Goal: Task Accomplishment & Management: Use online tool/utility

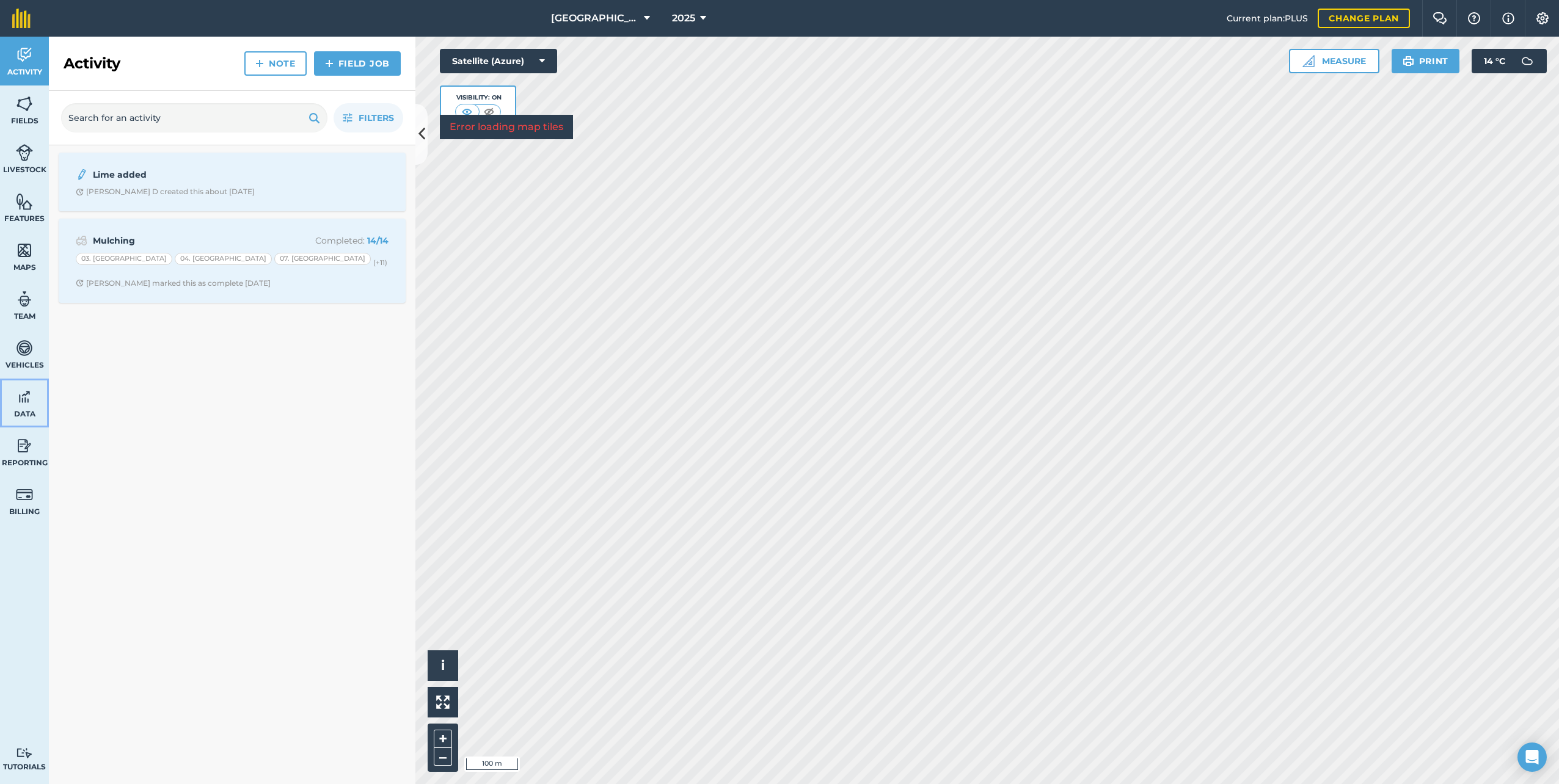
click at [27, 401] on img at bounding box center [25, 397] width 17 height 19
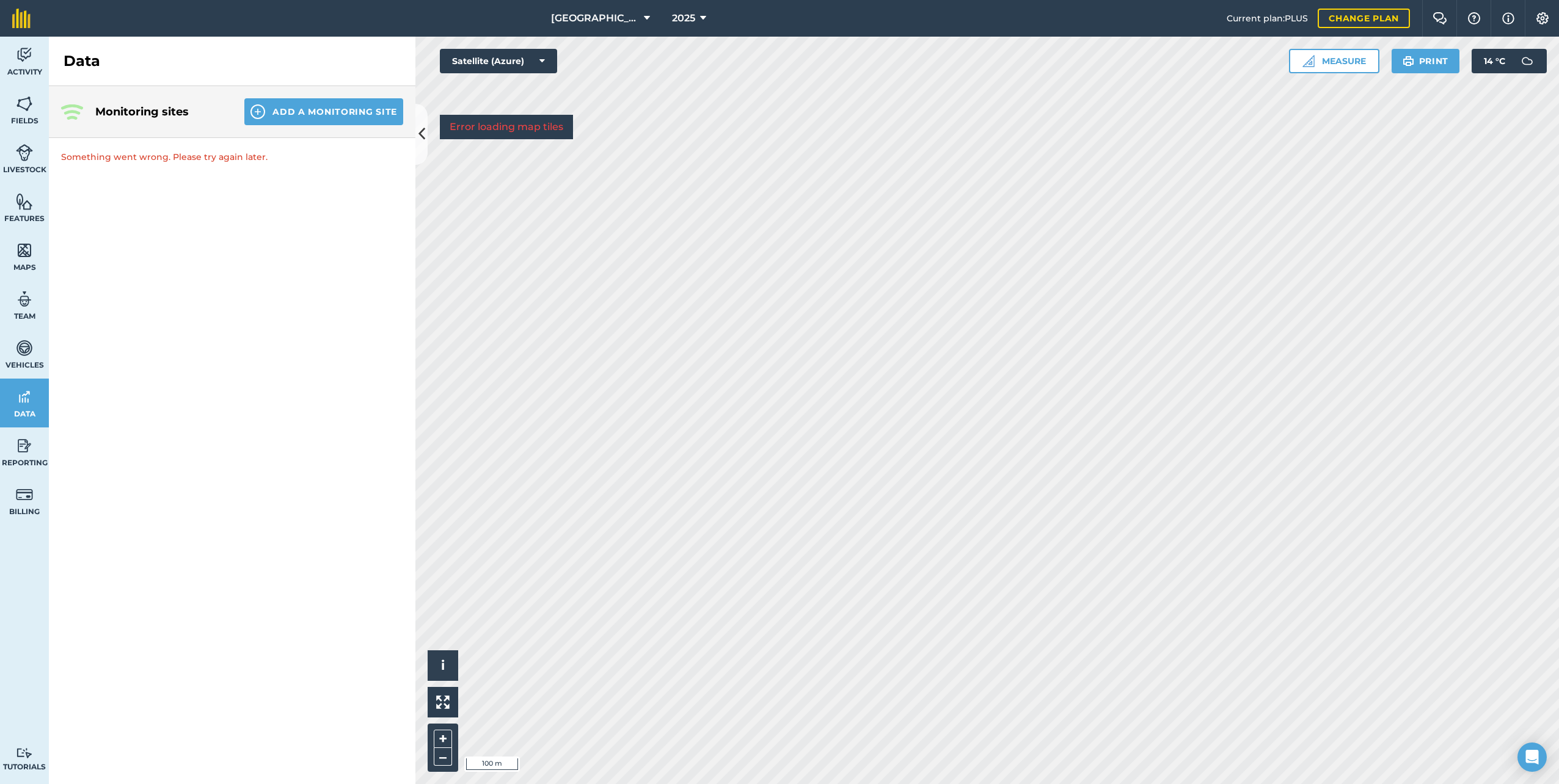
click at [99, 112] on h4 "Monitoring sites" at bounding box center [160, 112] width 130 height 17
click at [422, 132] on icon at bounding box center [422, 134] width 7 height 21
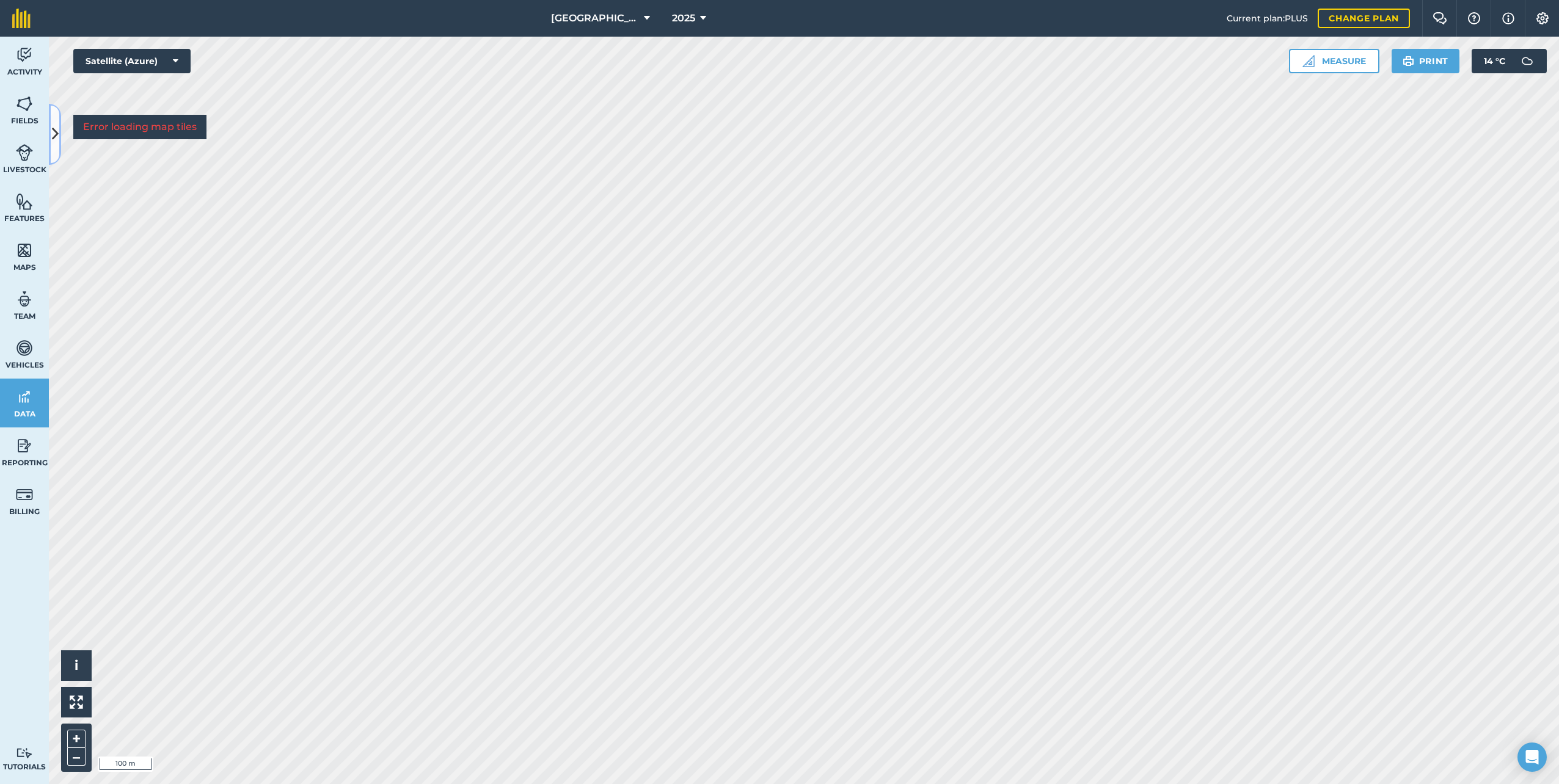
click at [57, 134] on icon at bounding box center [55, 134] width 7 height 21
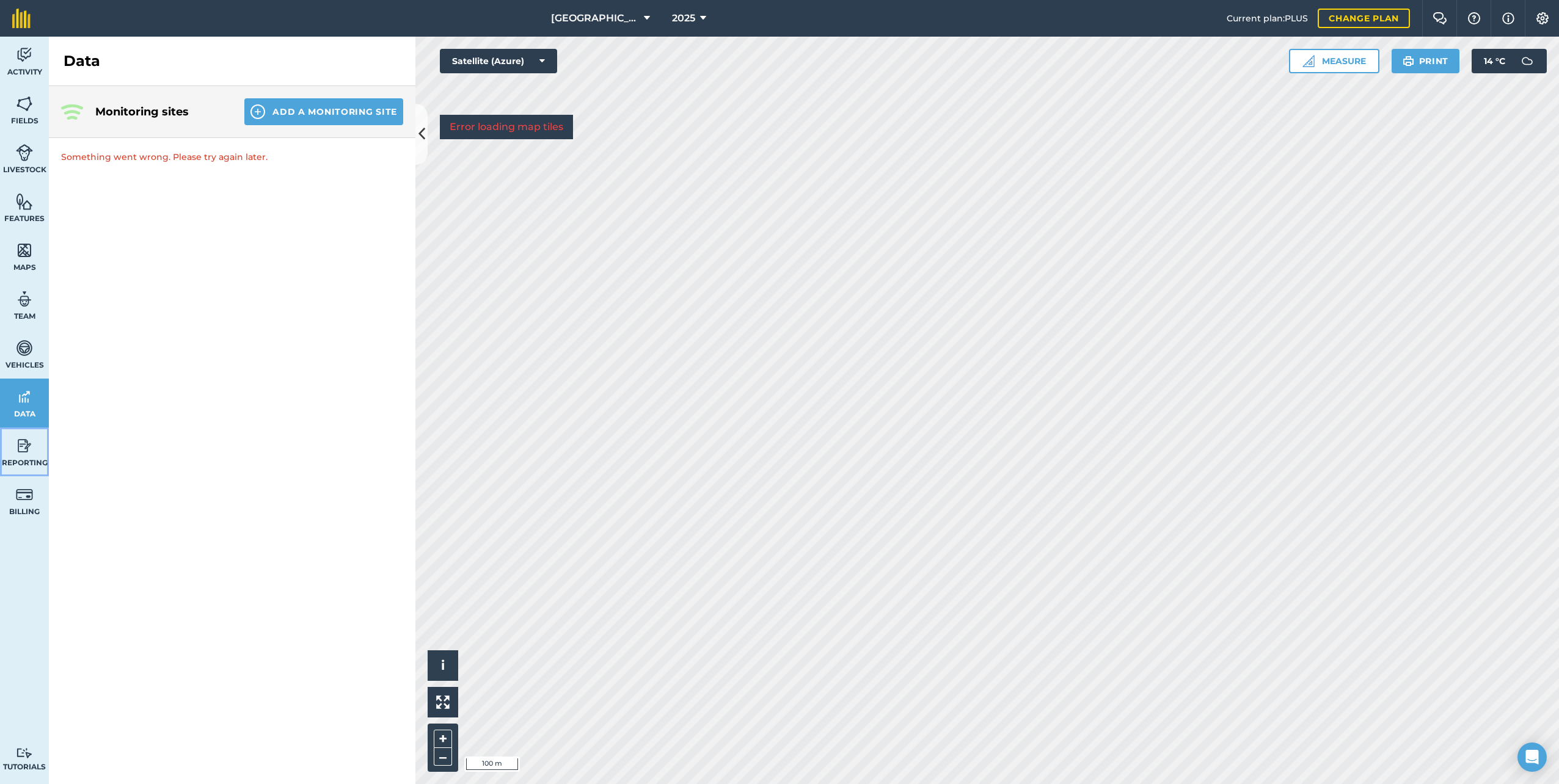
click at [27, 452] on img at bounding box center [25, 447] width 17 height 19
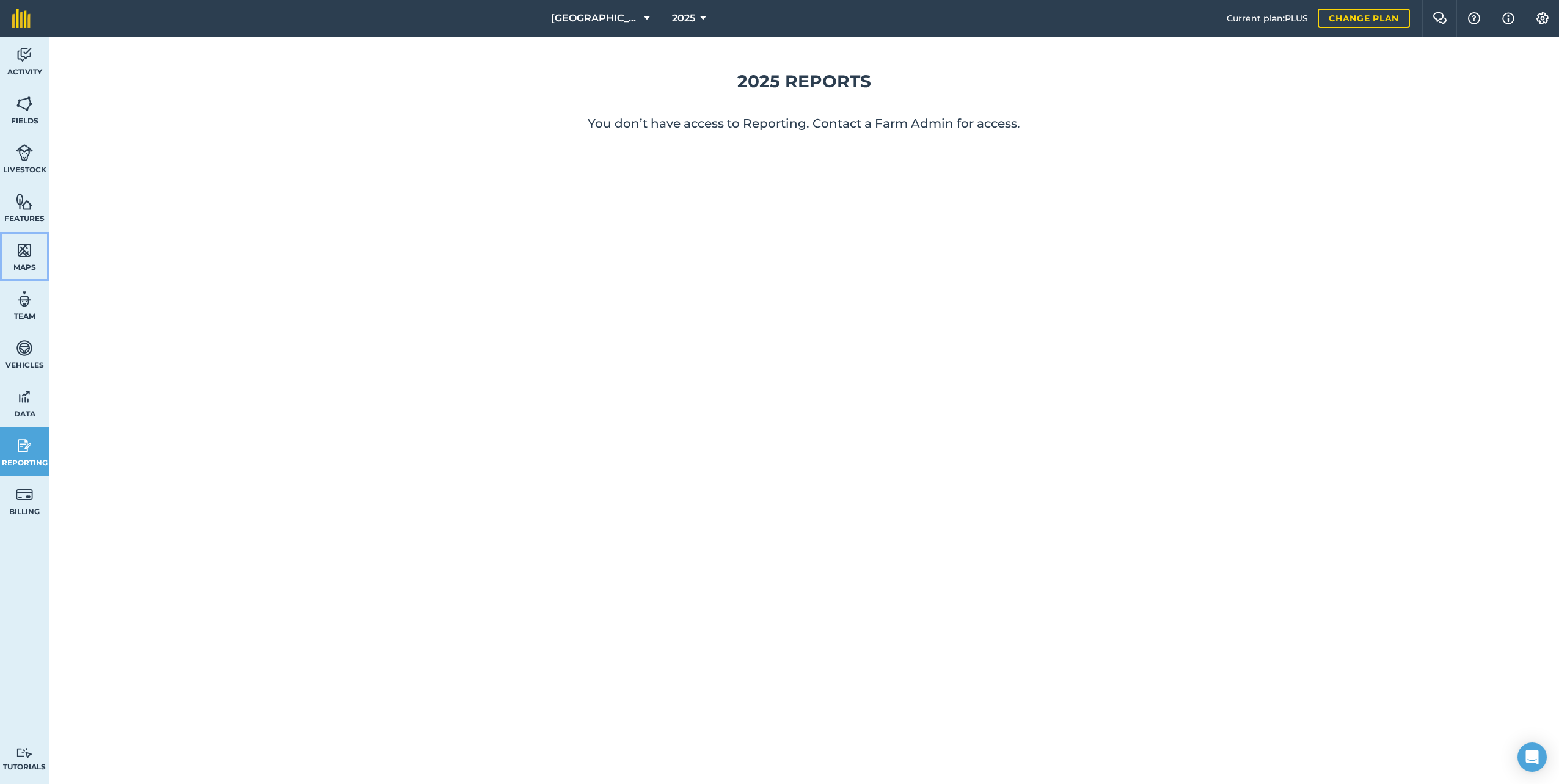
click at [22, 264] on span "Maps" at bounding box center [24, 267] width 49 height 9
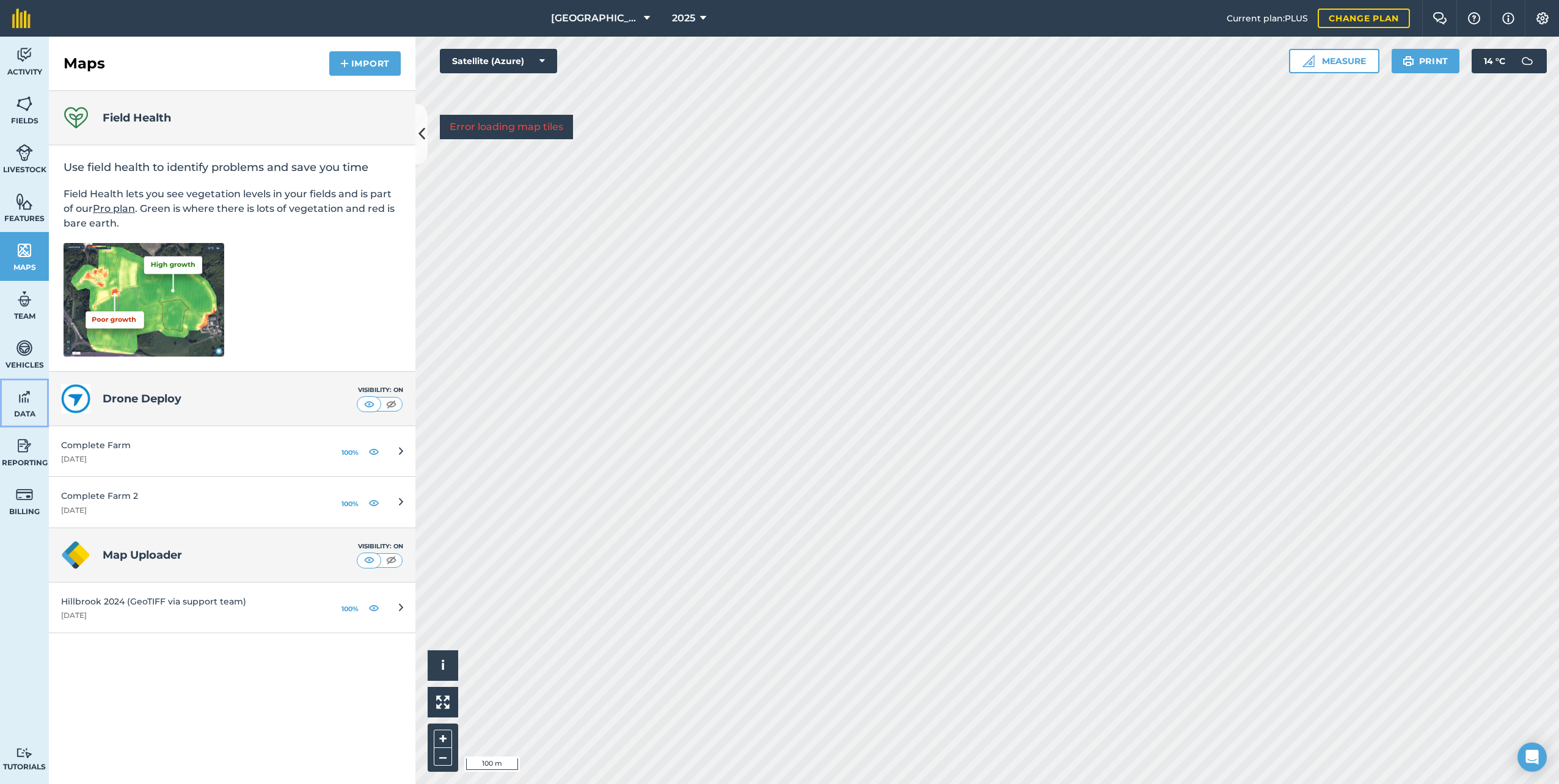
click at [29, 409] on span "Data" at bounding box center [24, 413] width 49 height 9
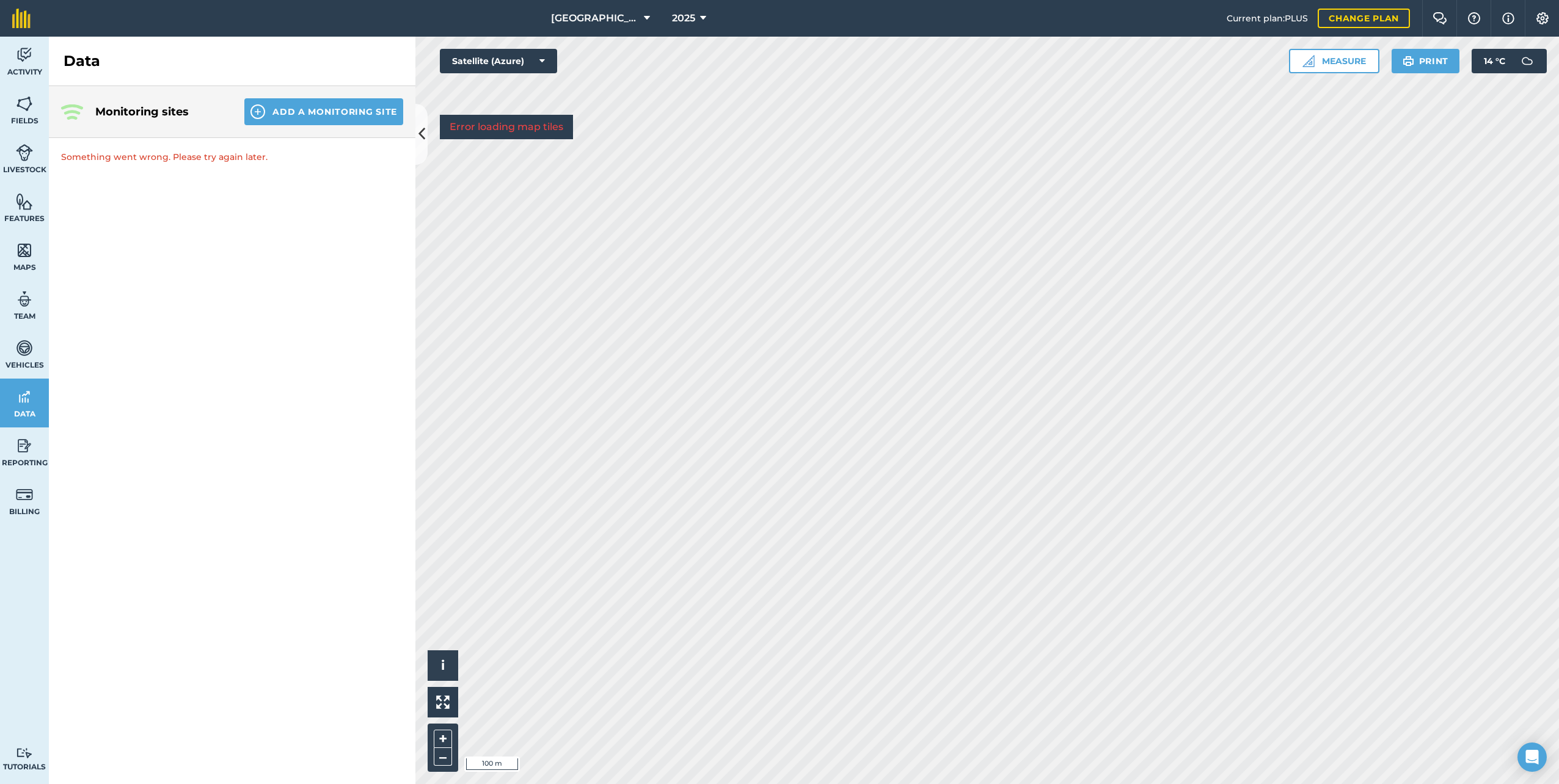
click at [69, 111] on img at bounding box center [72, 112] width 22 height 15
click at [124, 109] on h4 "Monitoring sites" at bounding box center [160, 112] width 130 height 17
click at [28, 411] on span "Data" at bounding box center [24, 413] width 49 height 9
click at [23, 441] on img at bounding box center [25, 447] width 17 height 19
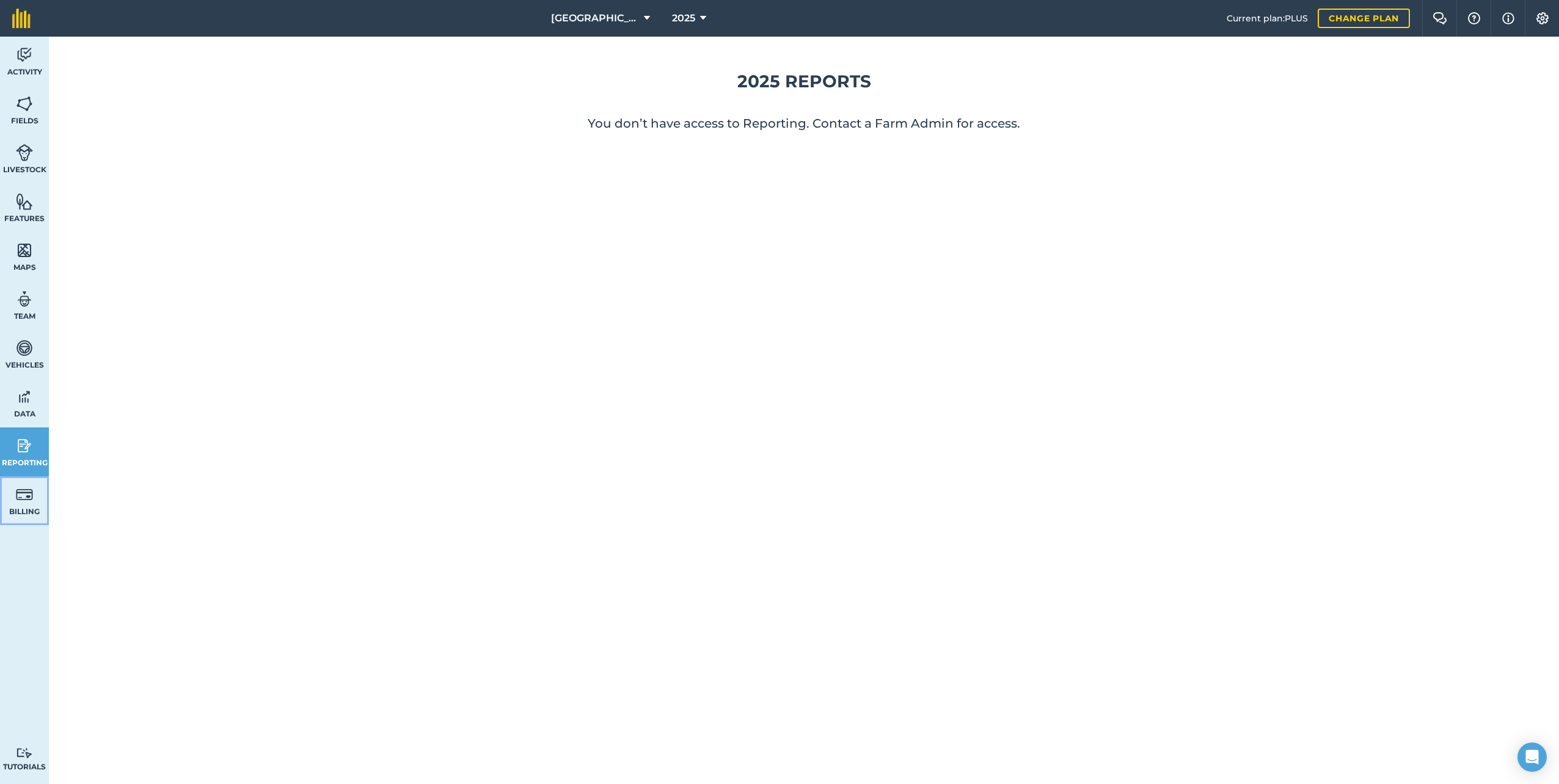
click at [32, 499] on img at bounding box center [25, 495] width 17 height 19
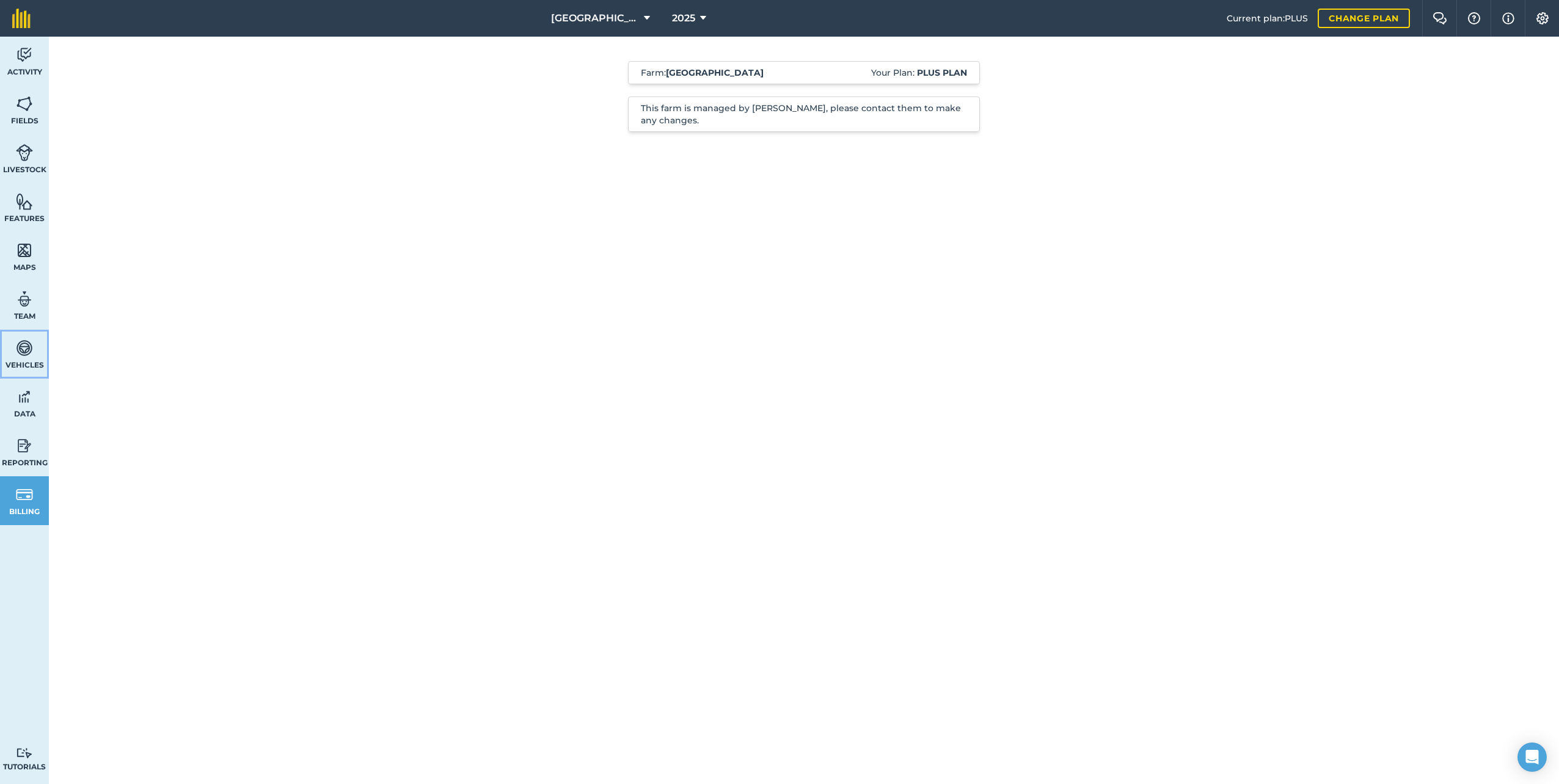
click at [32, 357] on link "Vehicles" at bounding box center [24, 354] width 49 height 49
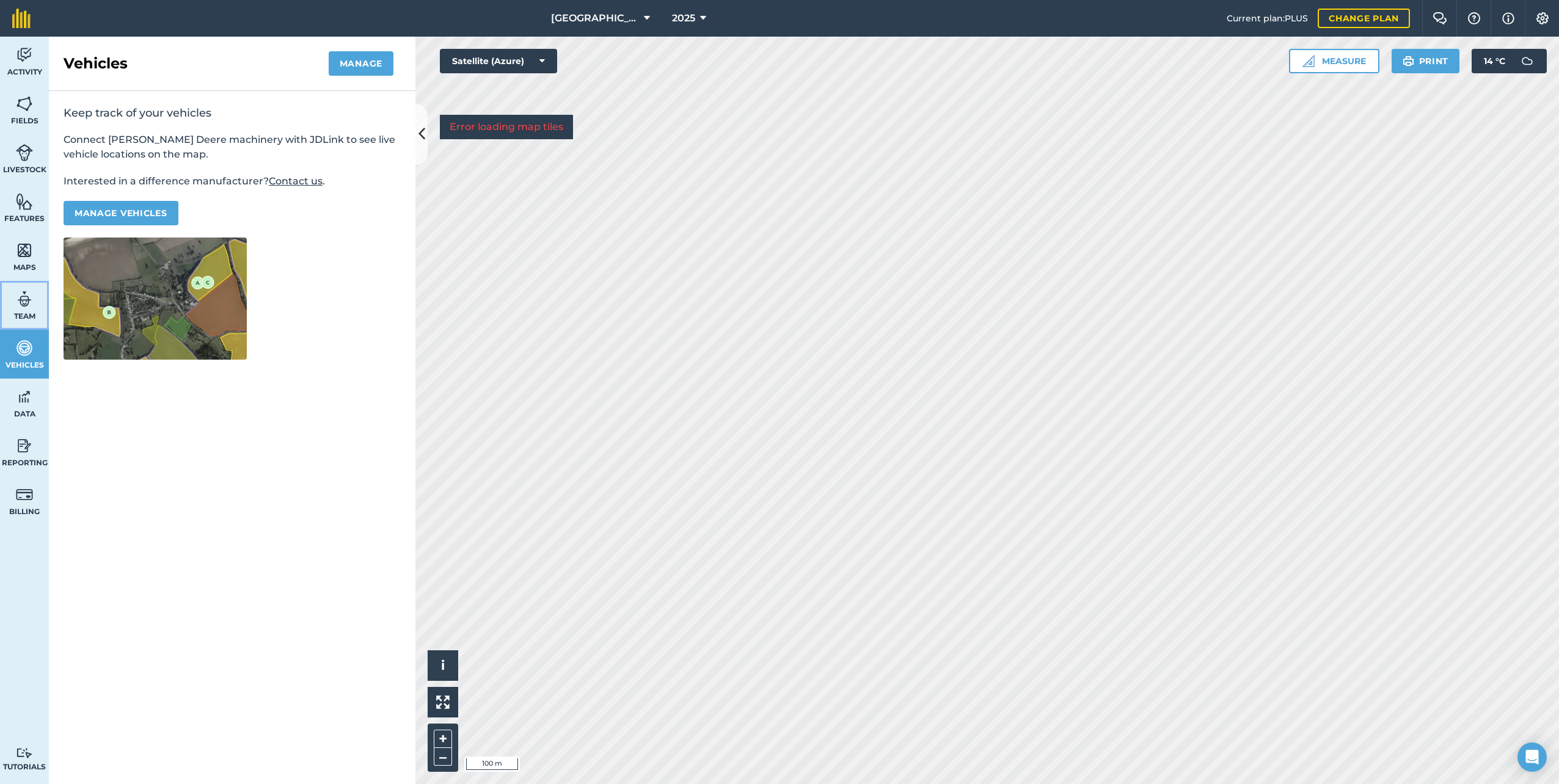
click at [23, 308] on img at bounding box center [25, 299] width 17 height 19
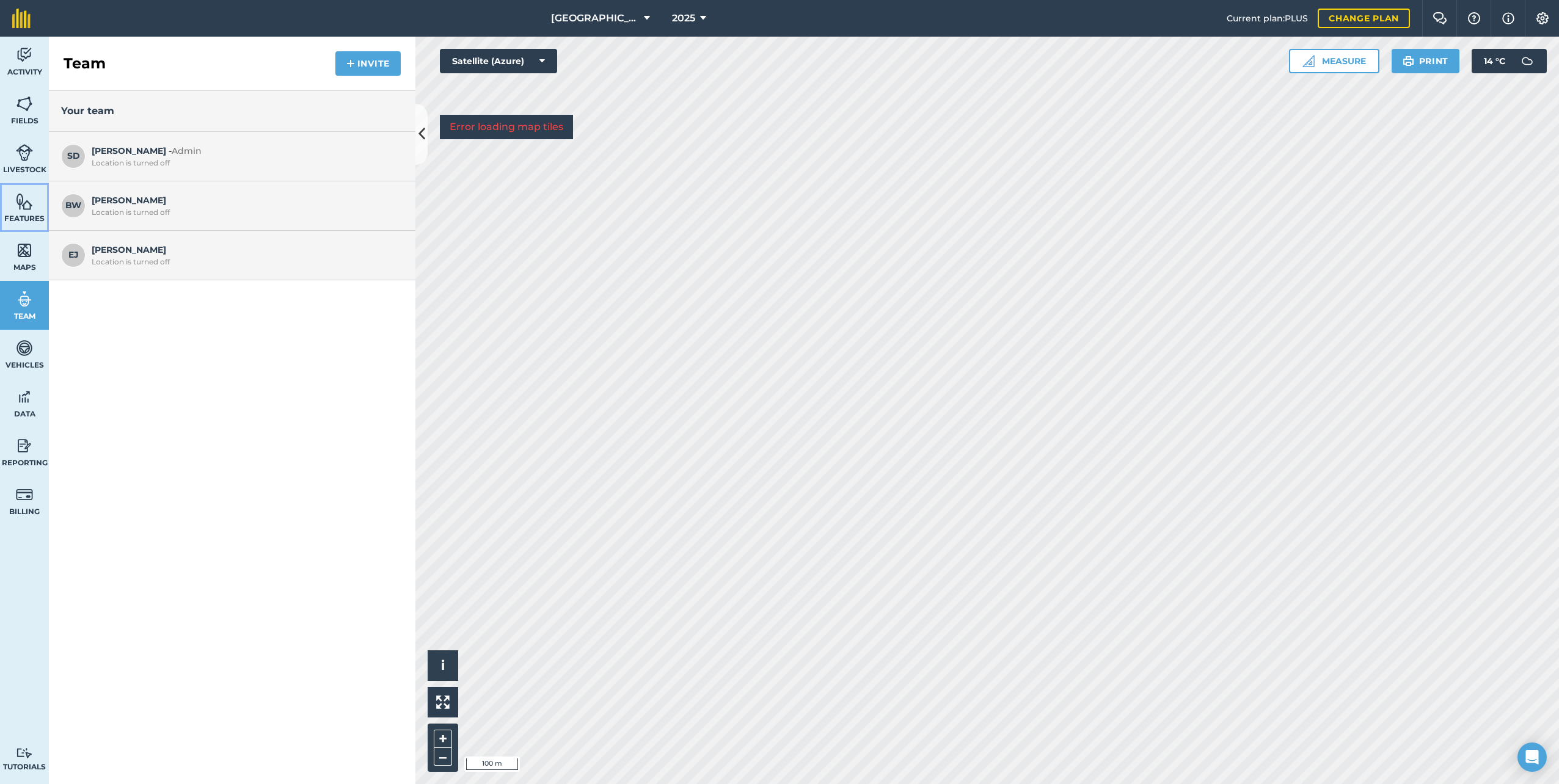
click at [27, 210] on img at bounding box center [25, 202] width 17 height 19
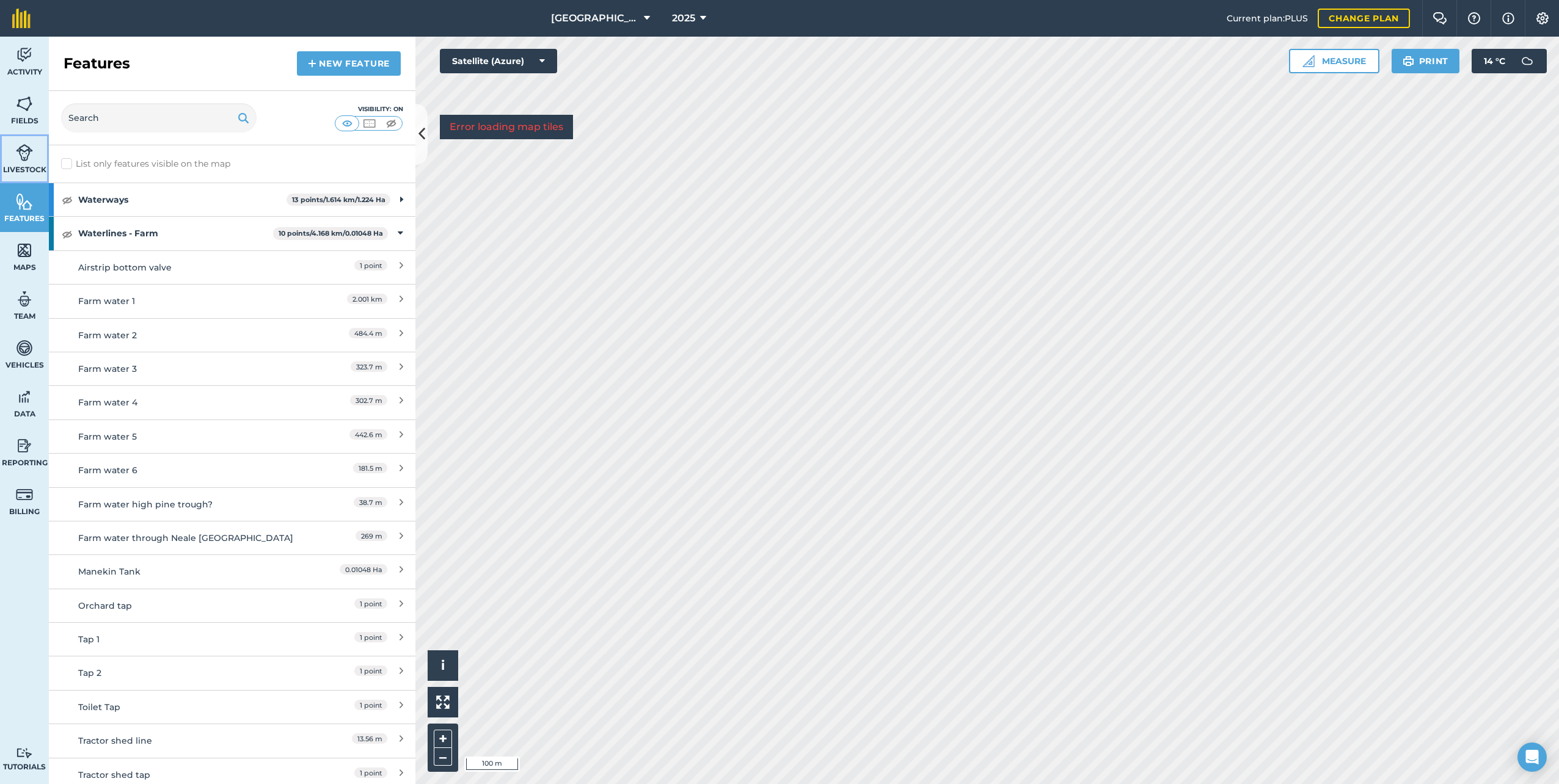
click at [27, 158] on img at bounding box center [25, 153] width 17 height 19
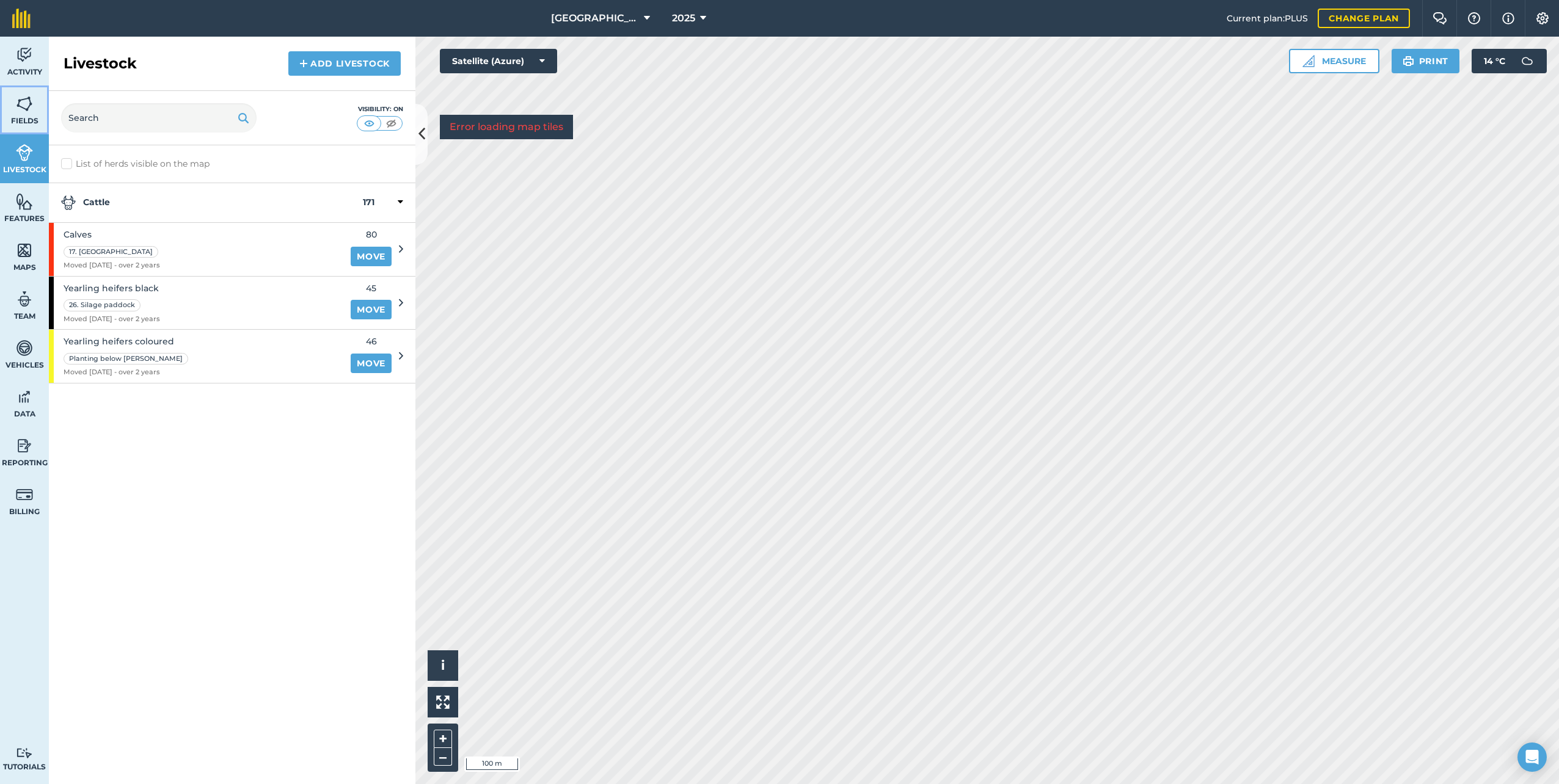
click at [36, 121] on span "Fields" at bounding box center [24, 120] width 49 height 9
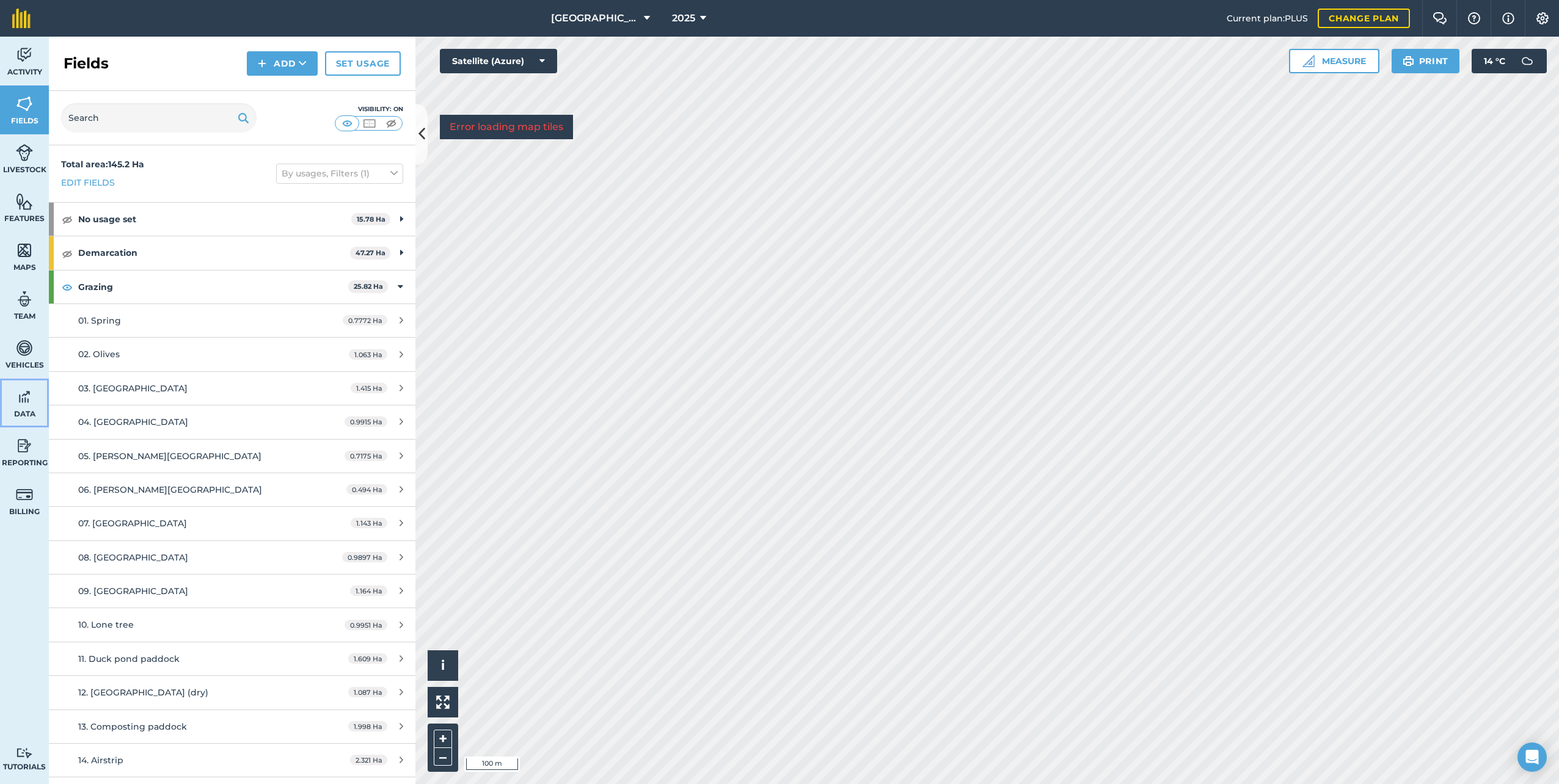
click at [27, 401] on img at bounding box center [25, 397] width 17 height 19
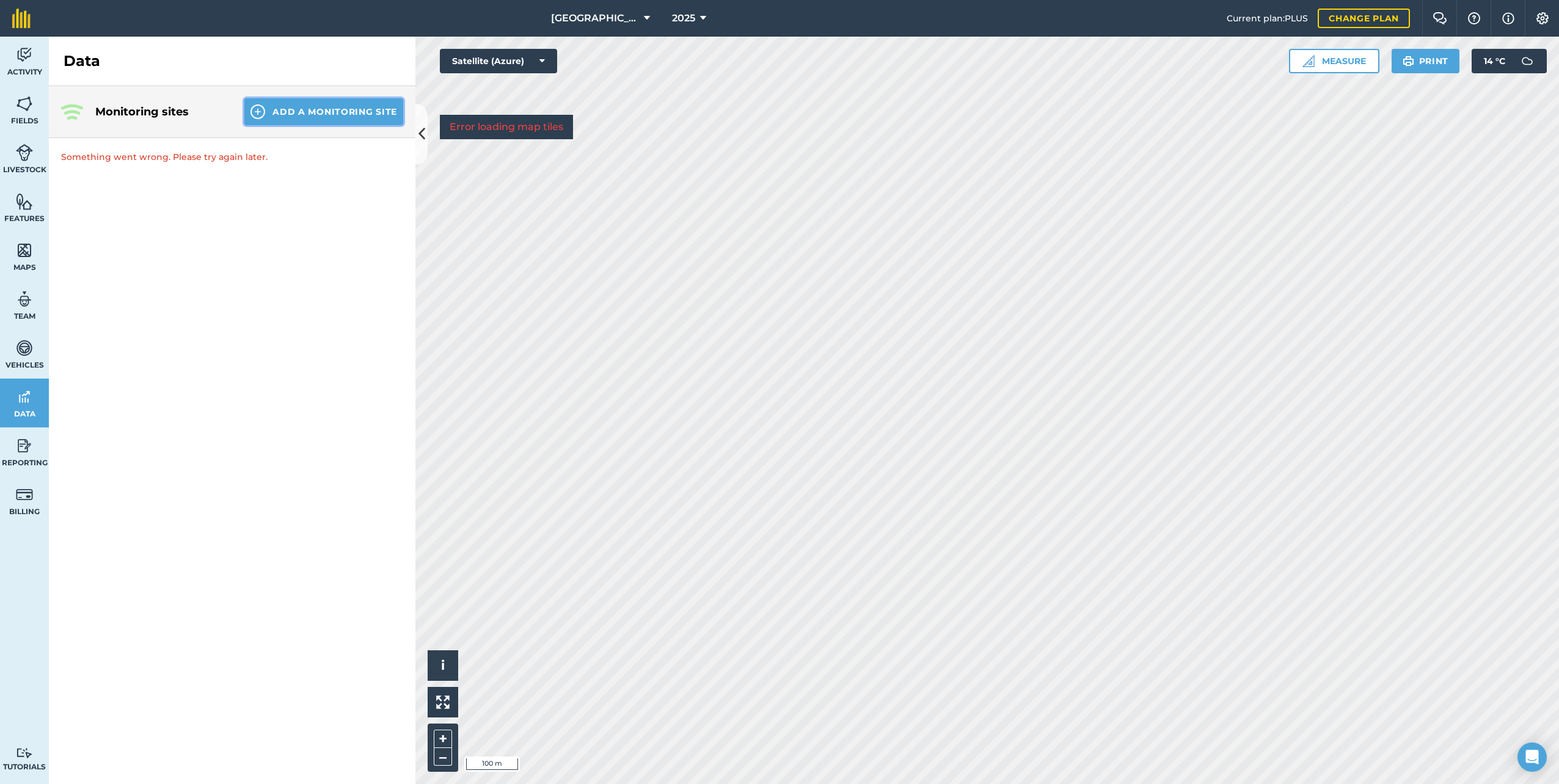
click at [288, 110] on button "Add a Monitoring Site" at bounding box center [324, 112] width 159 height 27
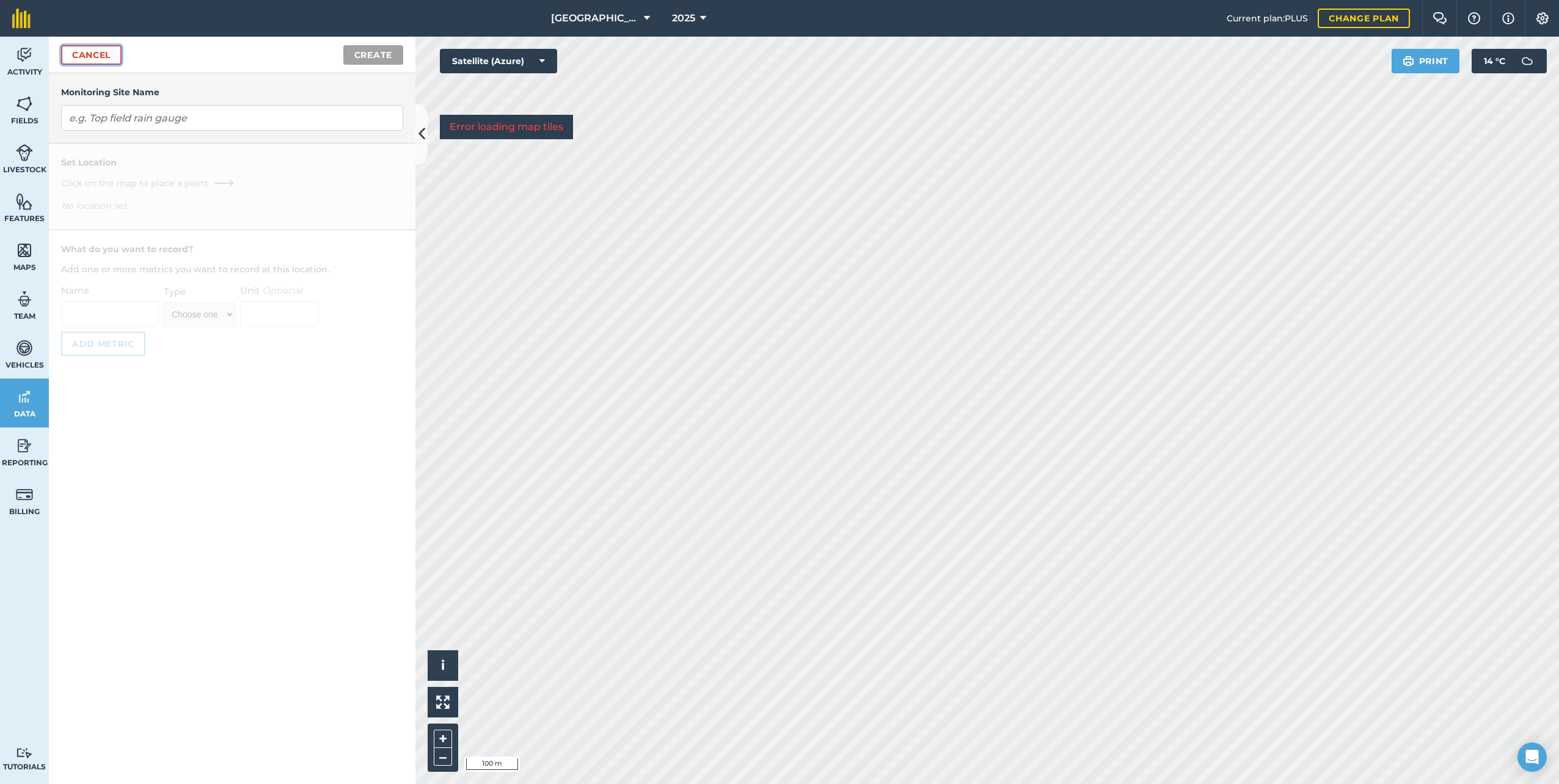
click at [83, 55] on link "Cancel" at bounding box center [91, 55] width 61 height 20
